Goal: Transaction & Acquisition: Purchase product/service

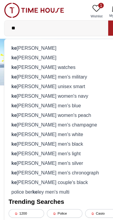
type input "**"
click at [55, 58] on div "ke nneth [PERSON_NAME] watches" at bounding box center [57, 59] width 98 height 8
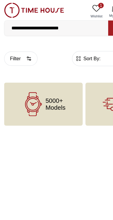
click at [50, 91] on span "5000+ Models" at bounding box center [48, 91] width 17 height 12
click at [48, 84] on div "5000+ Models" at bounding box center [38, 91] width 68 height 38
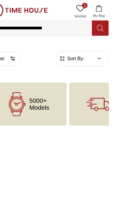
click at [98, 23] on icon at bounding box center [101, 25] width 6 height 6
click at [98, 23] on icon at bounding box center [101, 24] width 6 height 7
click at [98, 26] on icon at bounding box center [101, 24] width 6 height 7
click at [98, 21] on icon at bounding box center [101, 24] width 6 height 7
click at [98, 25] on icon at bounding box center [101, 24] width 6 height 7
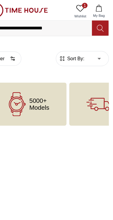
click at [98, 24] on icon at bounding box center [101, 24] width 6 height 7
click at [98, 25] on icon at bounding box center [101, 24] width 6 height 7
click at [98, 26] on icon at bounding box center [101, 24] width 6 height 7
click at [94, 18] on button at bounding box center [101, 24] width 14 height 13
click at [98, 26] on icon at bounding box center [101, 25] width 6 height 6
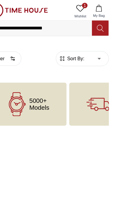
click at [98, 24] on icon at bounding box center [101, 24] width 6 height 7
click at [94, 21] on button at bounding box center [101, 24] width 14 height 13
click at [98, 22] on icon at bounding box center [101, 24] width 6 height 7
click at [98, 25] on icon at bounding box center [101, 24] width 6 height 7
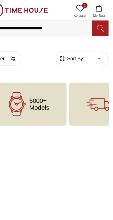
click at [94, 24] on button at bounding box center [101, 24] width 14 height 13
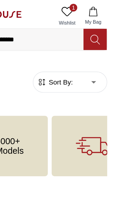
click at [98, 23] on icon at bounding box center [101, 24] width 6 height 7
click at [94, 27] on button at bounding box center [101, 24] width 14 height 13
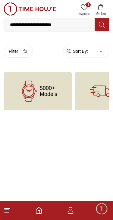
click at [99, 24] on icon at bounding box center [101, 24] width 6 height 7
click at [64, 134] on html "**********" at bounding box center [56, 67] width 113 height 134
click at [67, 22] on input "**********" at bounding box center [49, 25] width 90 height 12
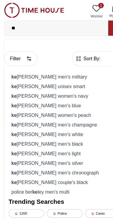
type input "*"
